Goal: Task Accomplishment & Management: Manage account settings

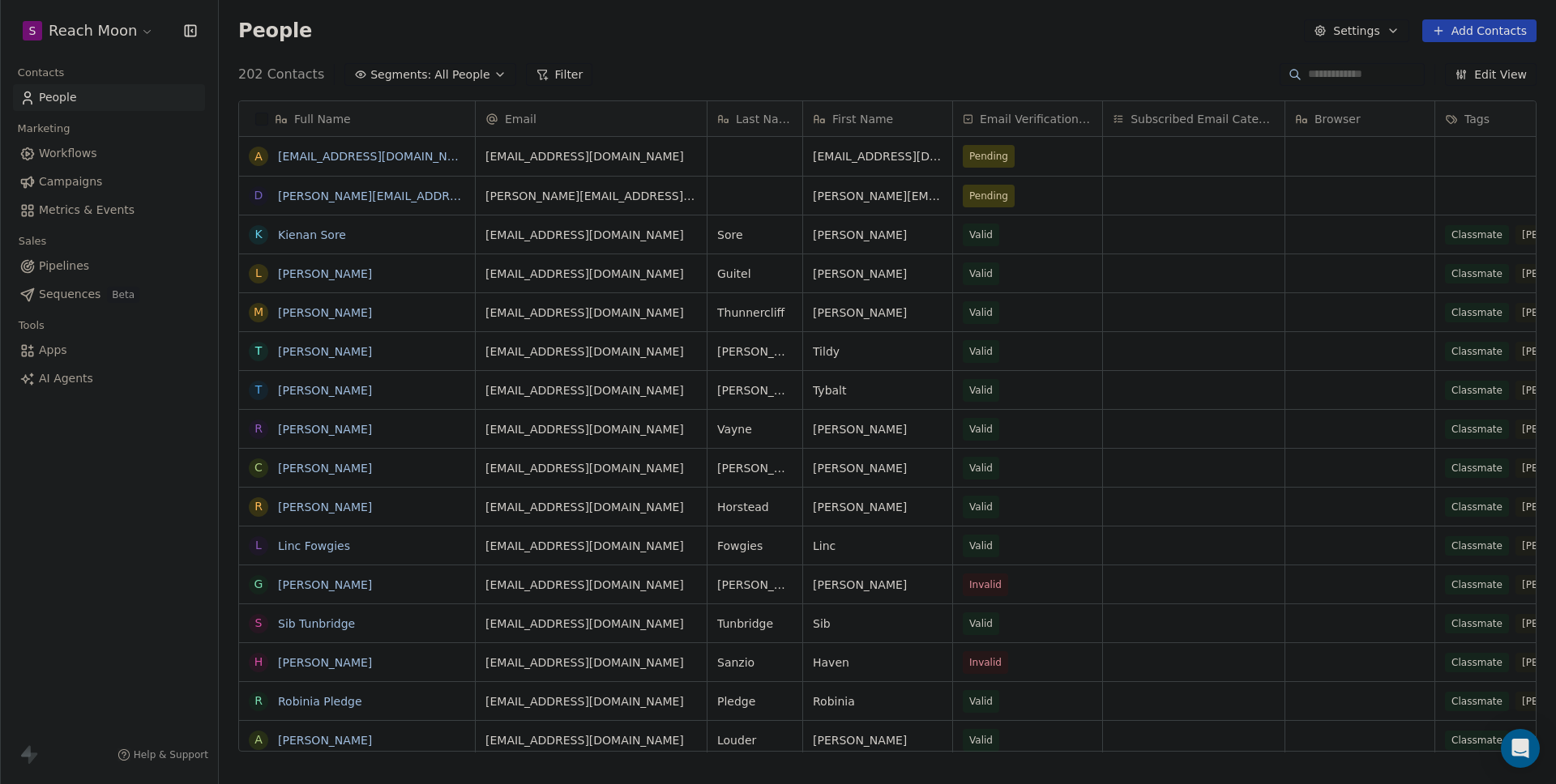
scroll to position [678, 1324]
click at [97, 443] on div "S Reach Moon Contacts People Marketing Workflows Campaigns Metrics & Events Sal…" at bounding box center [108, 392] width 218 height 784
click at [56, 214] on span "Metrics & Events" at bounding box center [86, 210] width 95 height 17
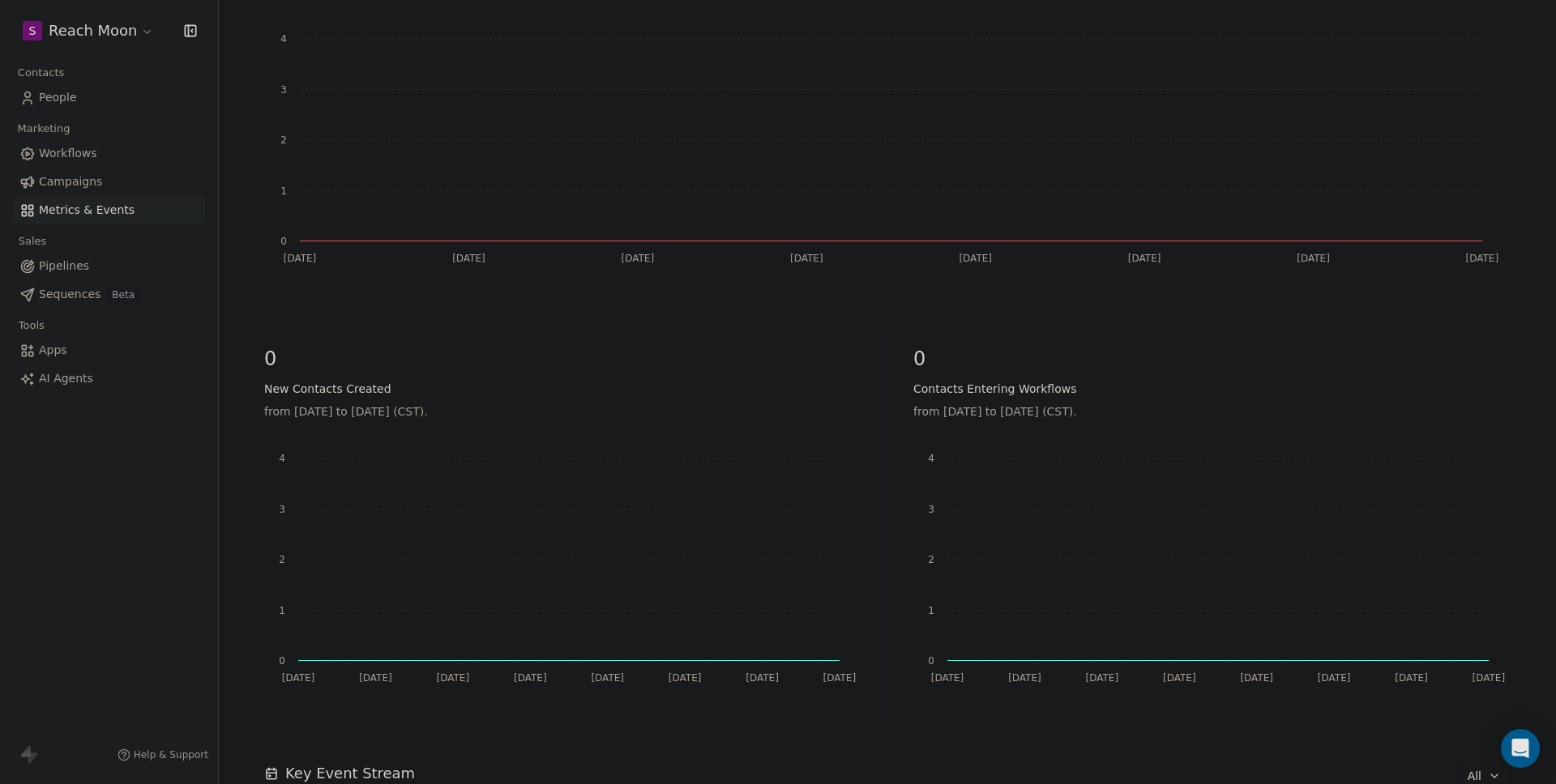
scroll to position [557, 0]
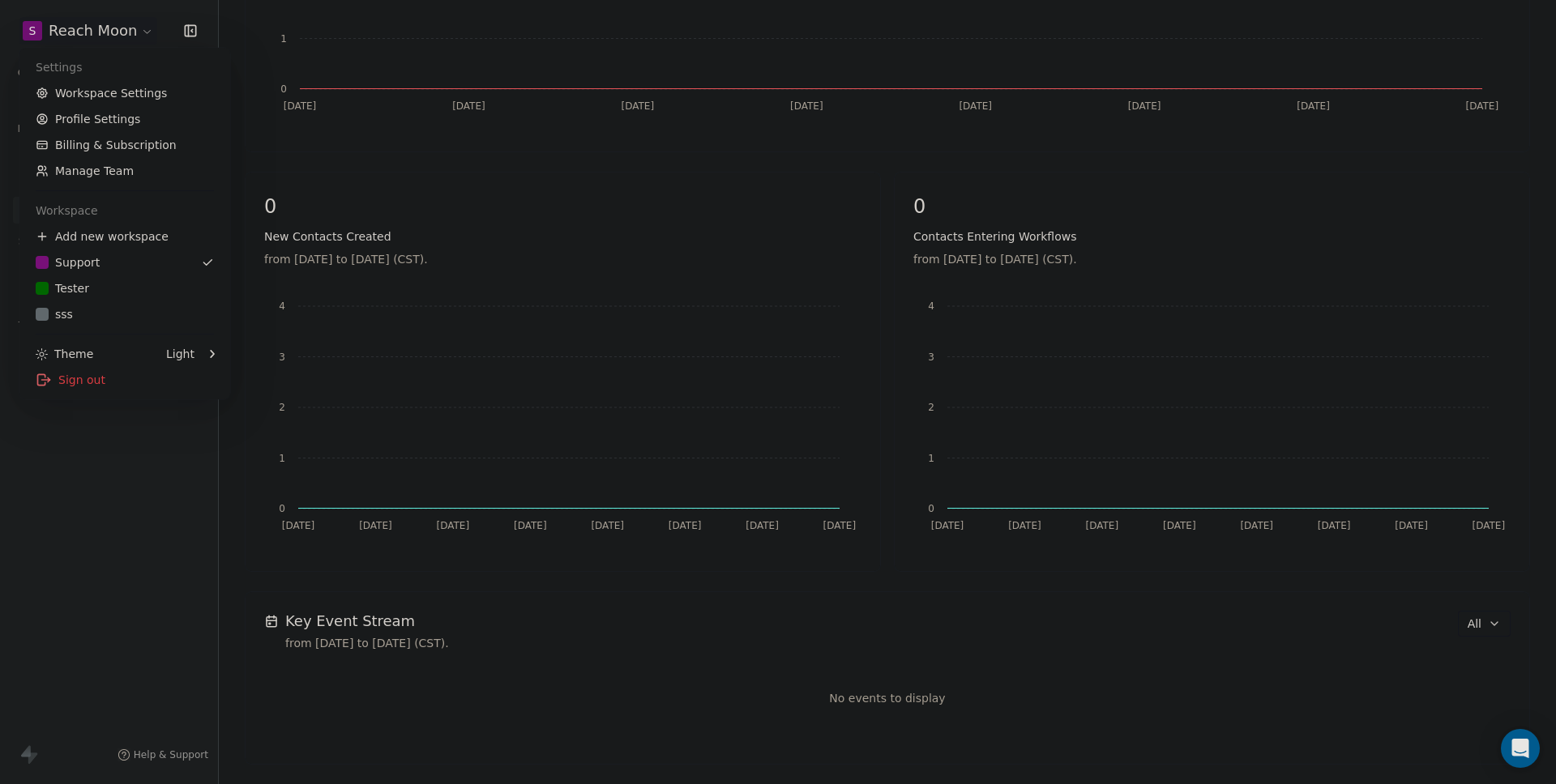
click at [88, 22] on html "S Reach Moon Contacts People Marketing Workflows Campaigns Metrics & Events Sal…" at bounding box center [778, 392] width 1556 height 784
click at [83, 378] on div "Sign out" at bounding box center [124, 380] width 197 height 26
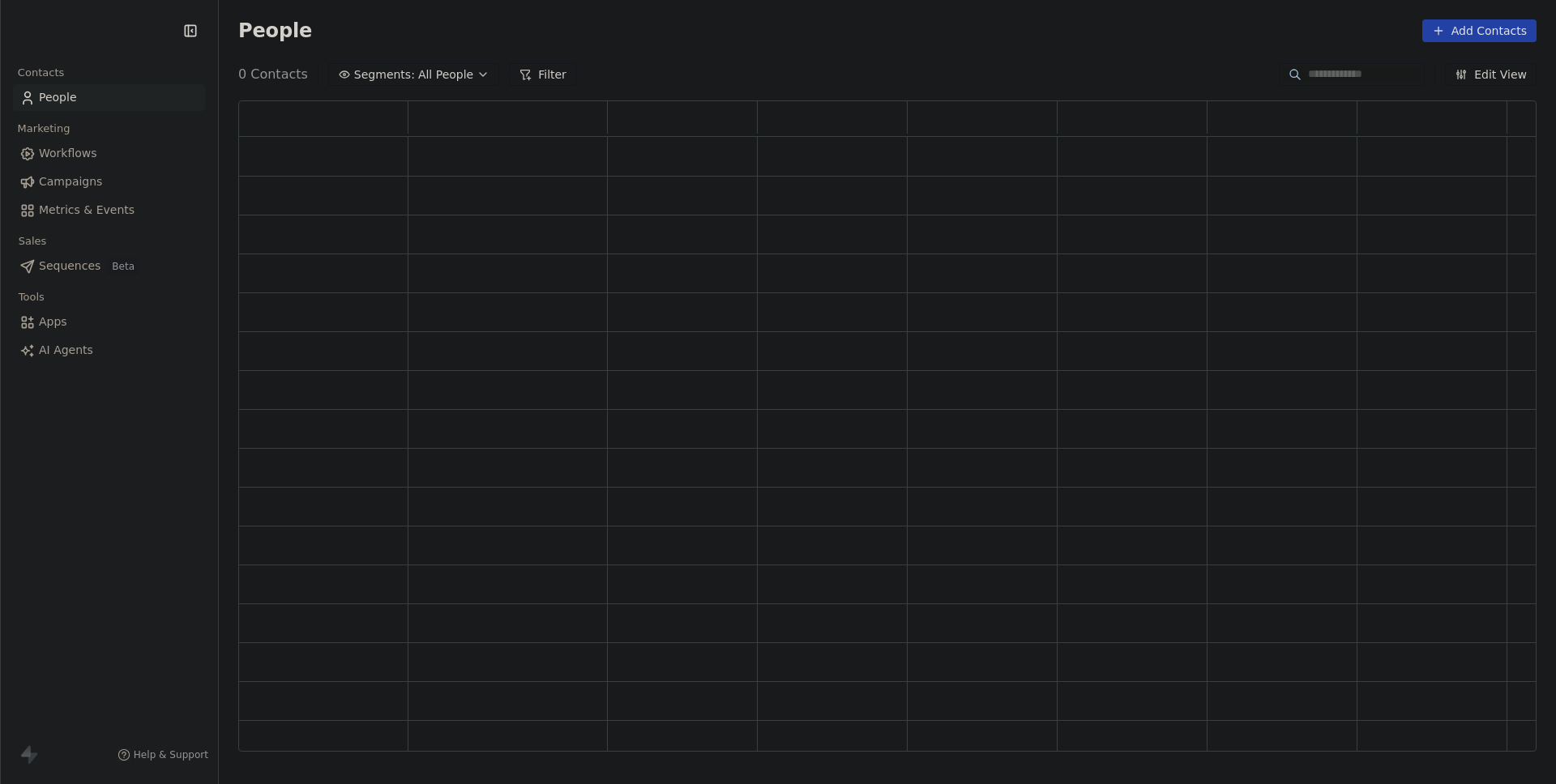
scroll to position [639, 1286]
